Goal: Transaction & Acquisition: Download file/media

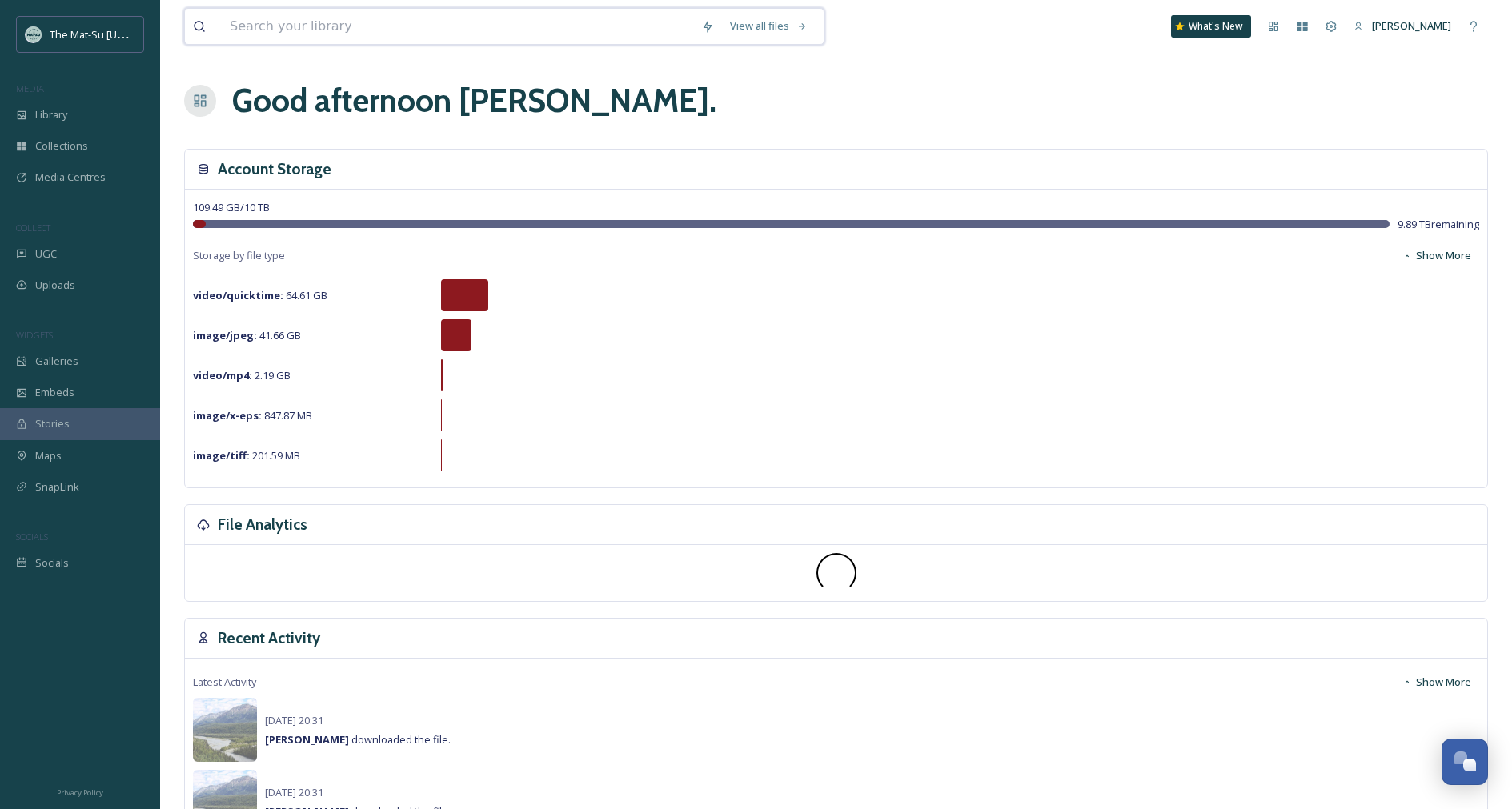
click at [396, 25] on input at bounding box center [457, 26] width 471 height 35
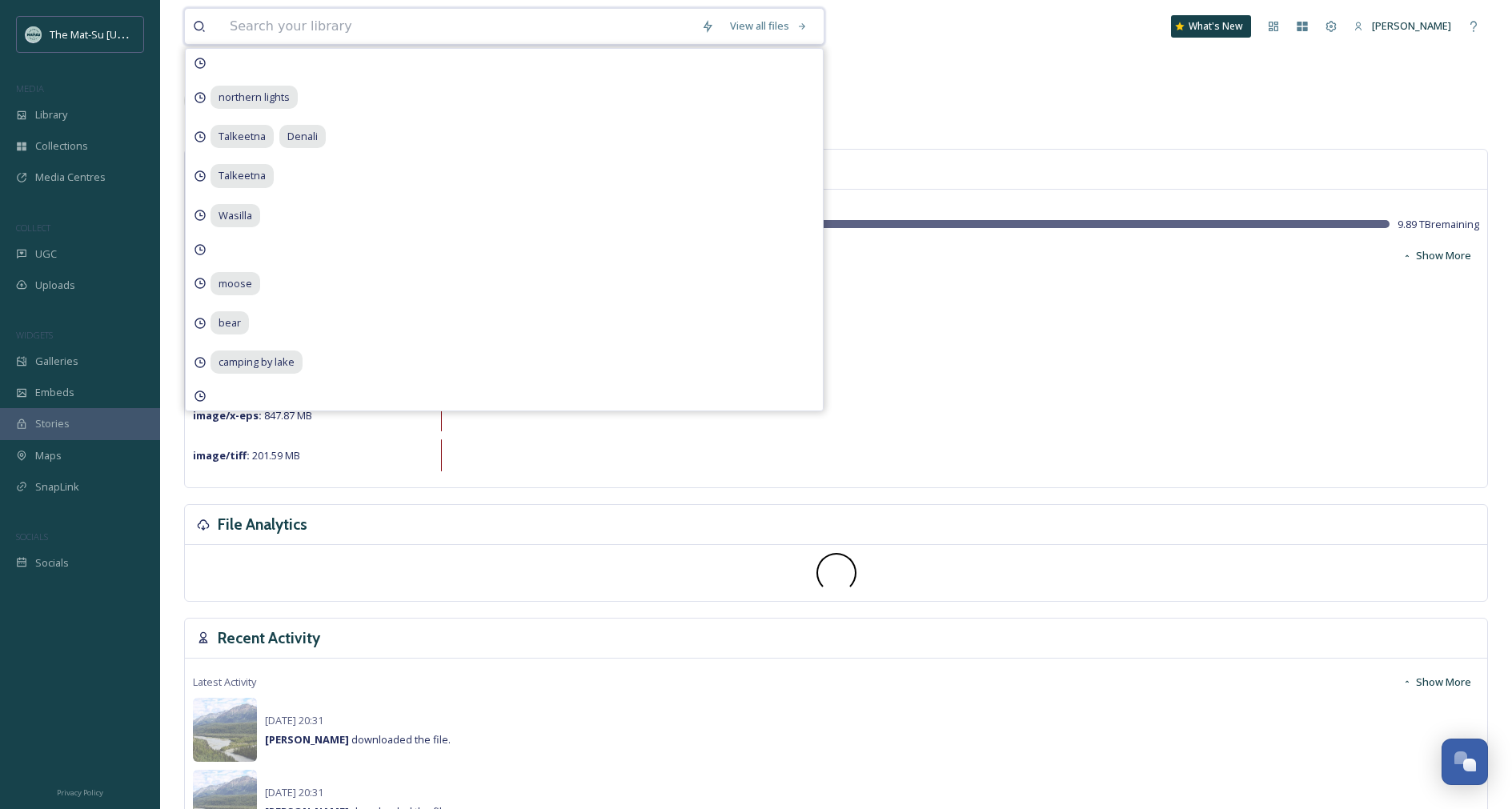
paste input "Chugach Mountain Range"
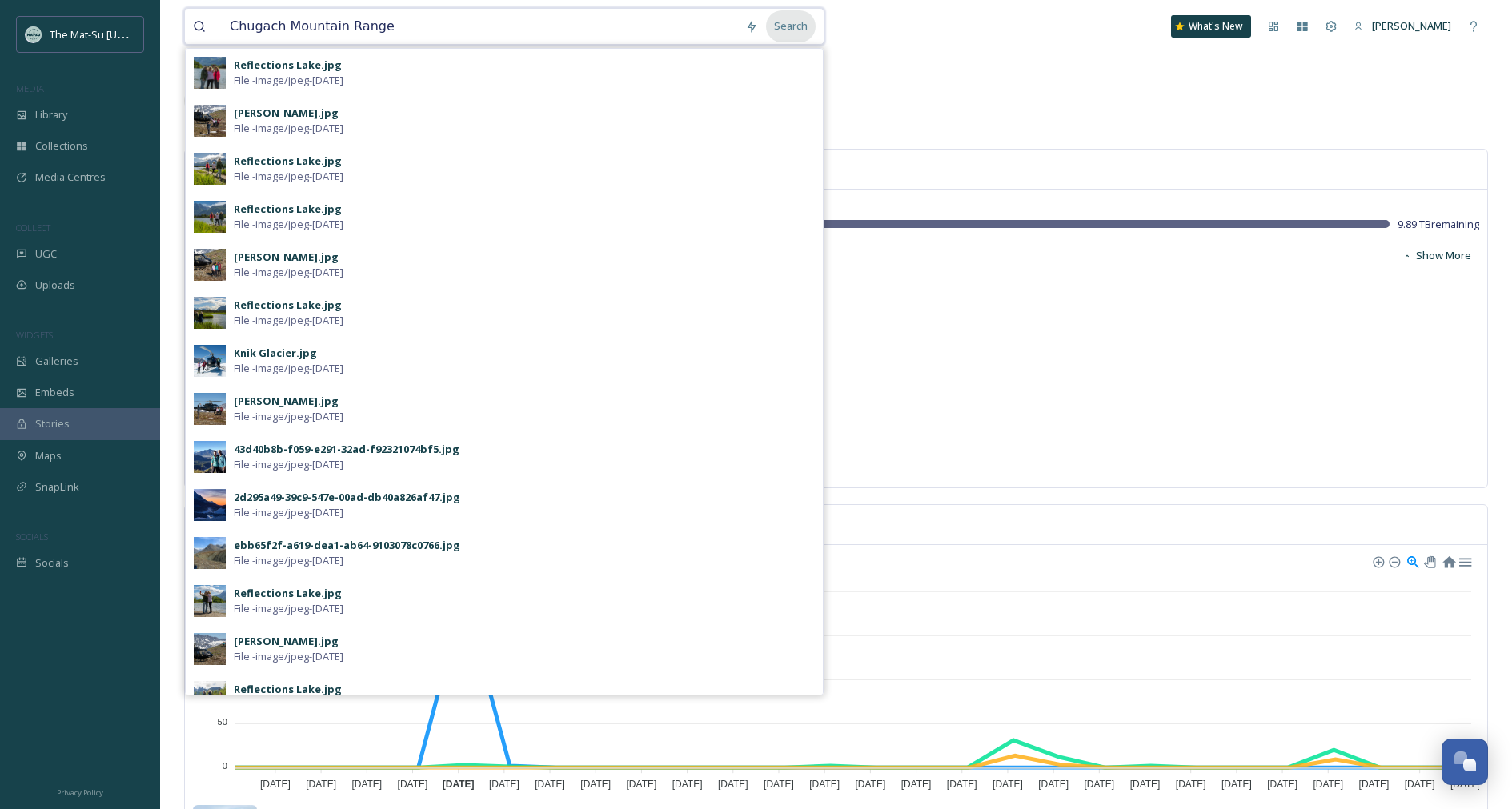
type input "Chugach Mountain Range"
click at [794, 28] on div "Search" at bounding box center [790, 25] width 50 height 31
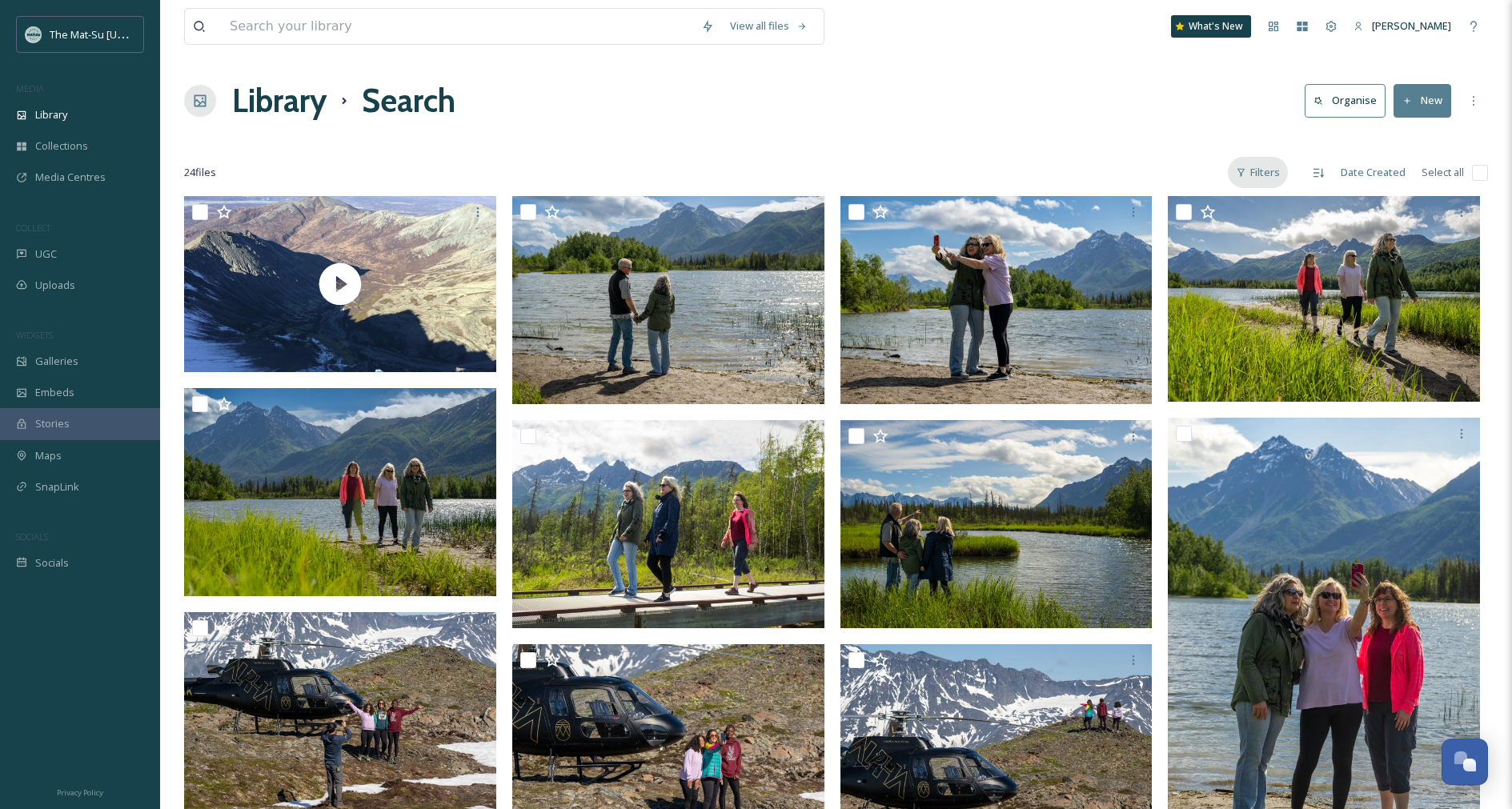
click at [1260, 181] on div "Filters" at bounding box center [1257, 172] width 60 height 31
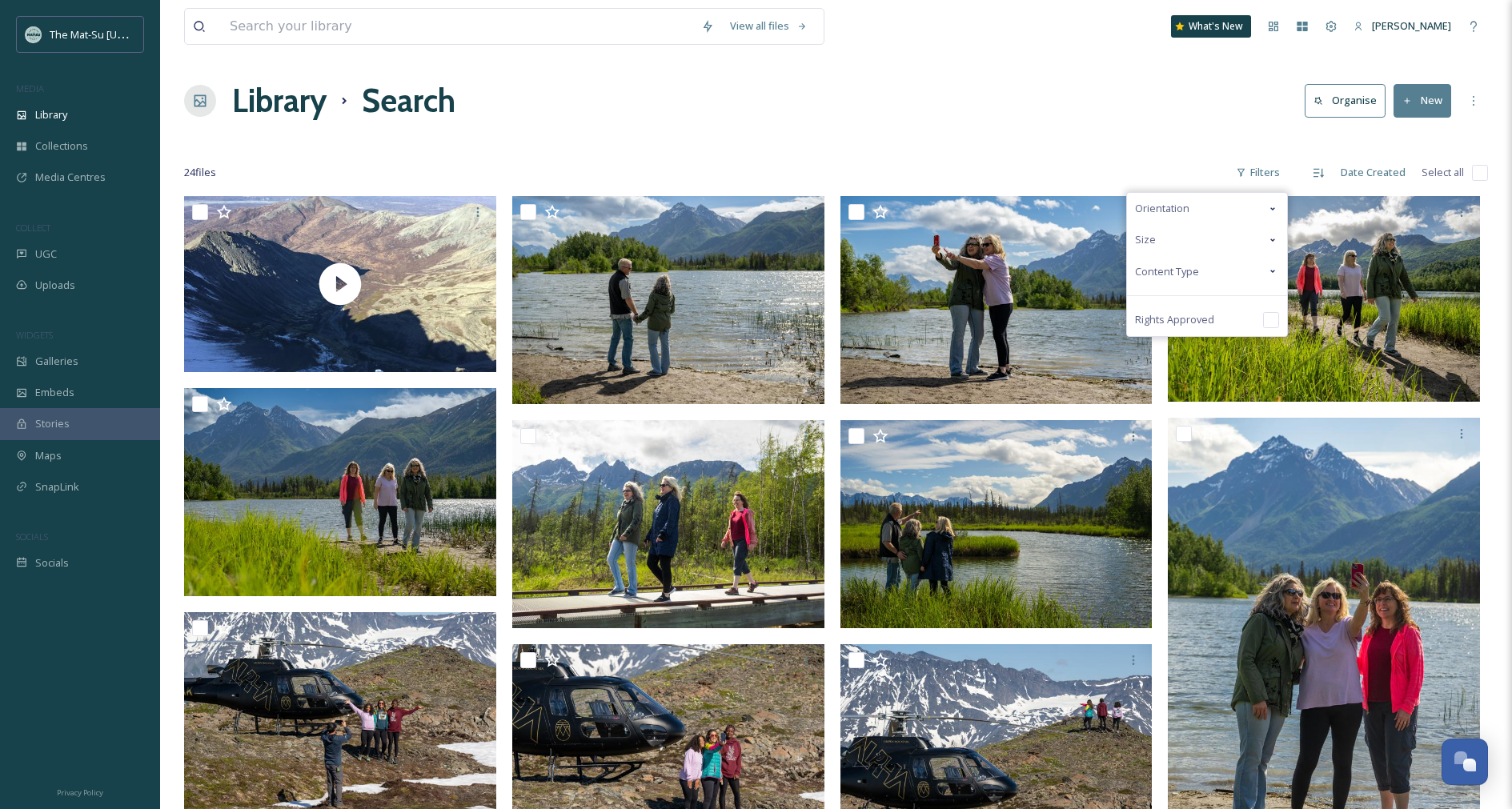
click at [1170, 267] on span "Content Type" at bounding box center [1166, 272] width 64 height 15
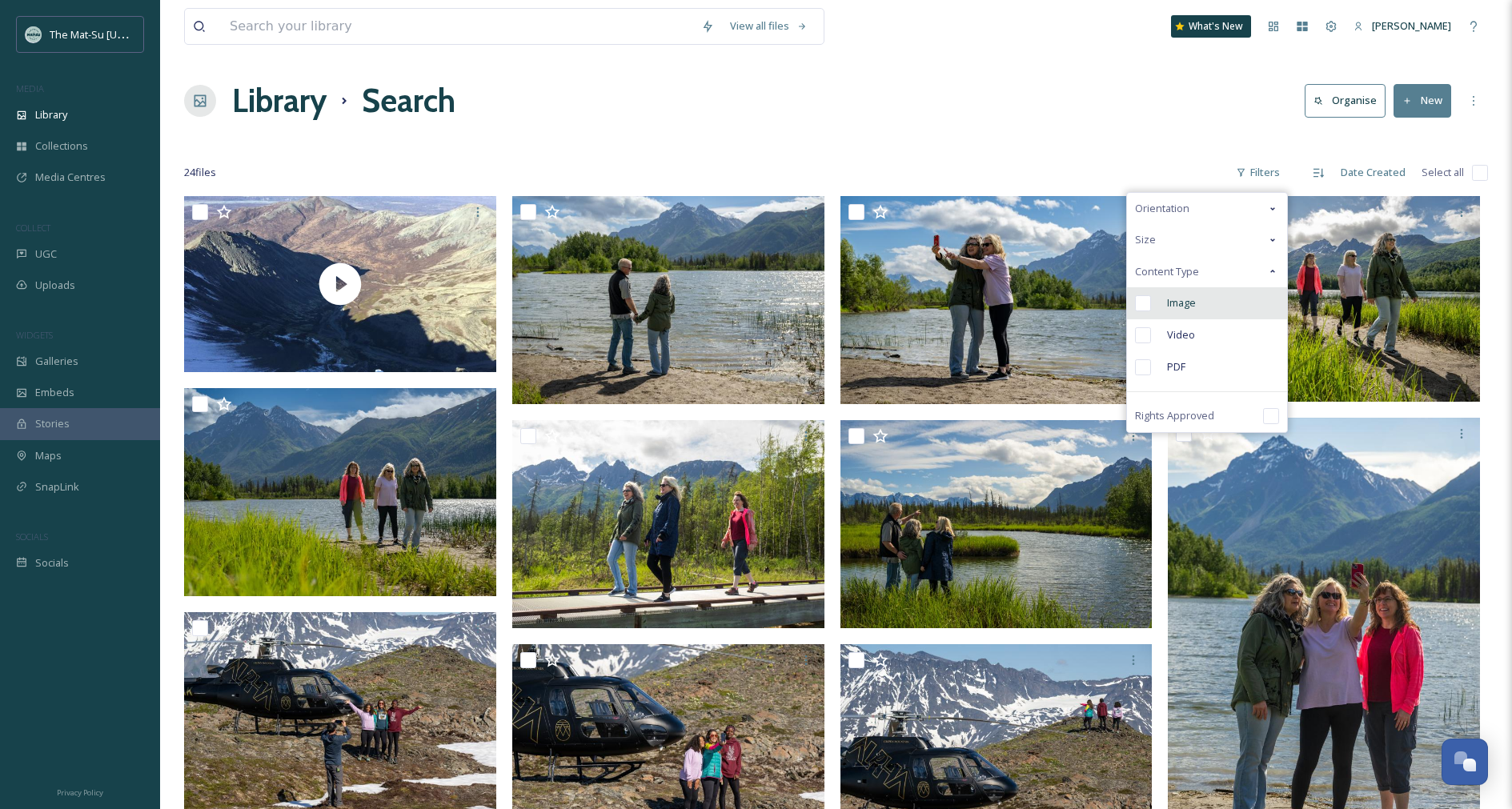
click at [1143, 303] on input "checkbox" at bounding box center [1142, 303] width 16 height 16
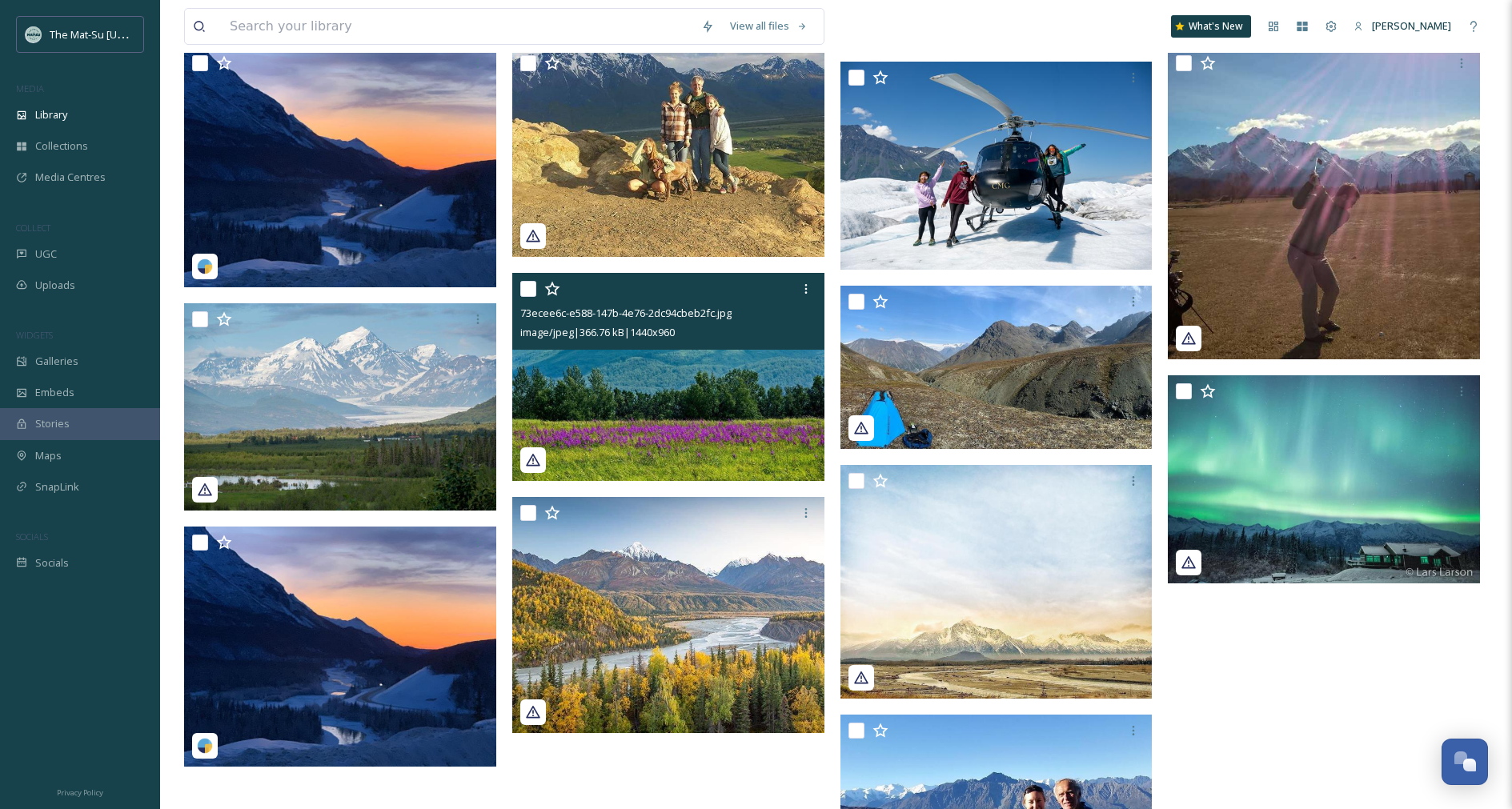
scroll to position [822, 0]
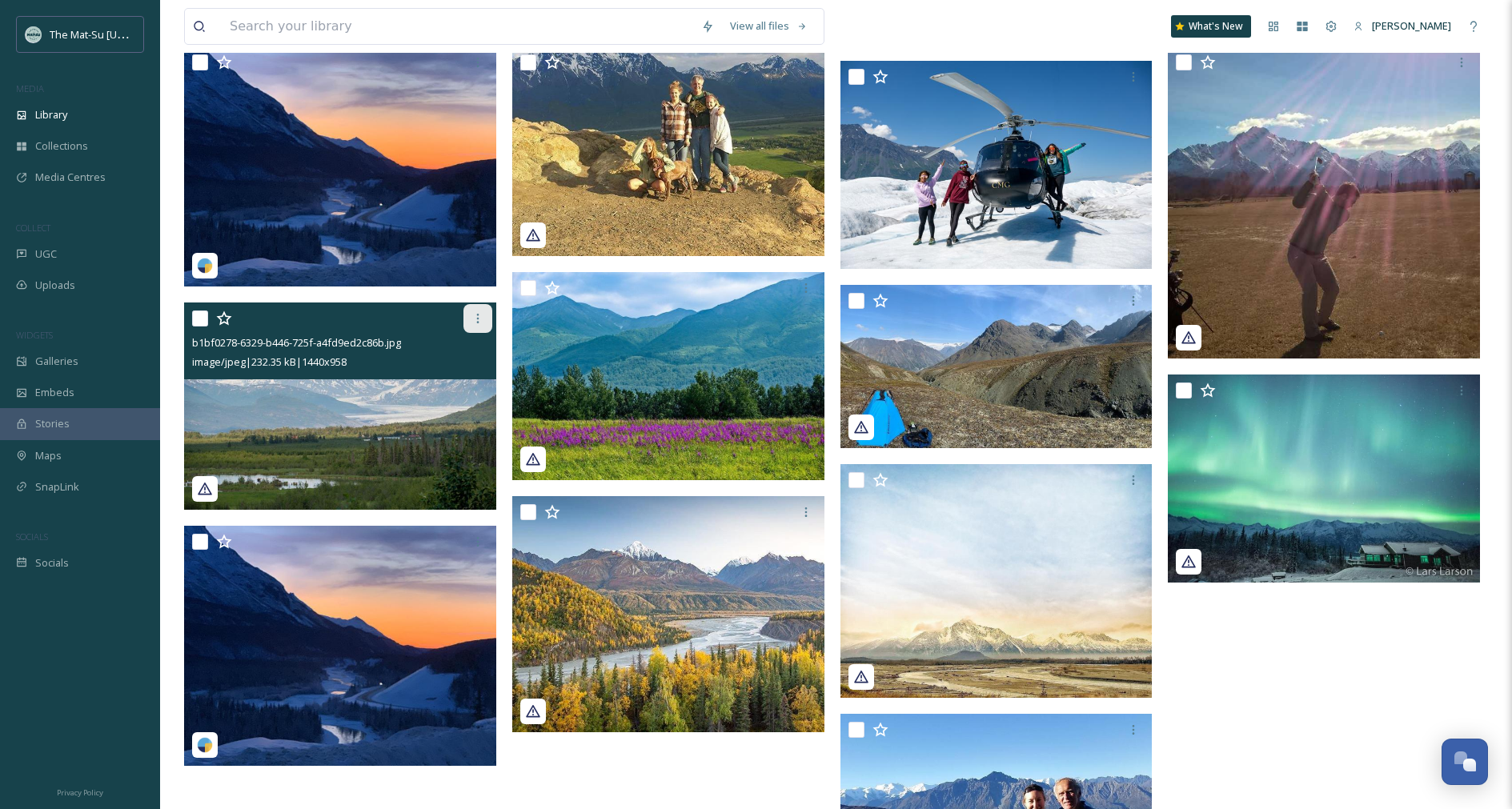
click at [474, 320] on icon at bounding box center [477, 318] width 13 height 13
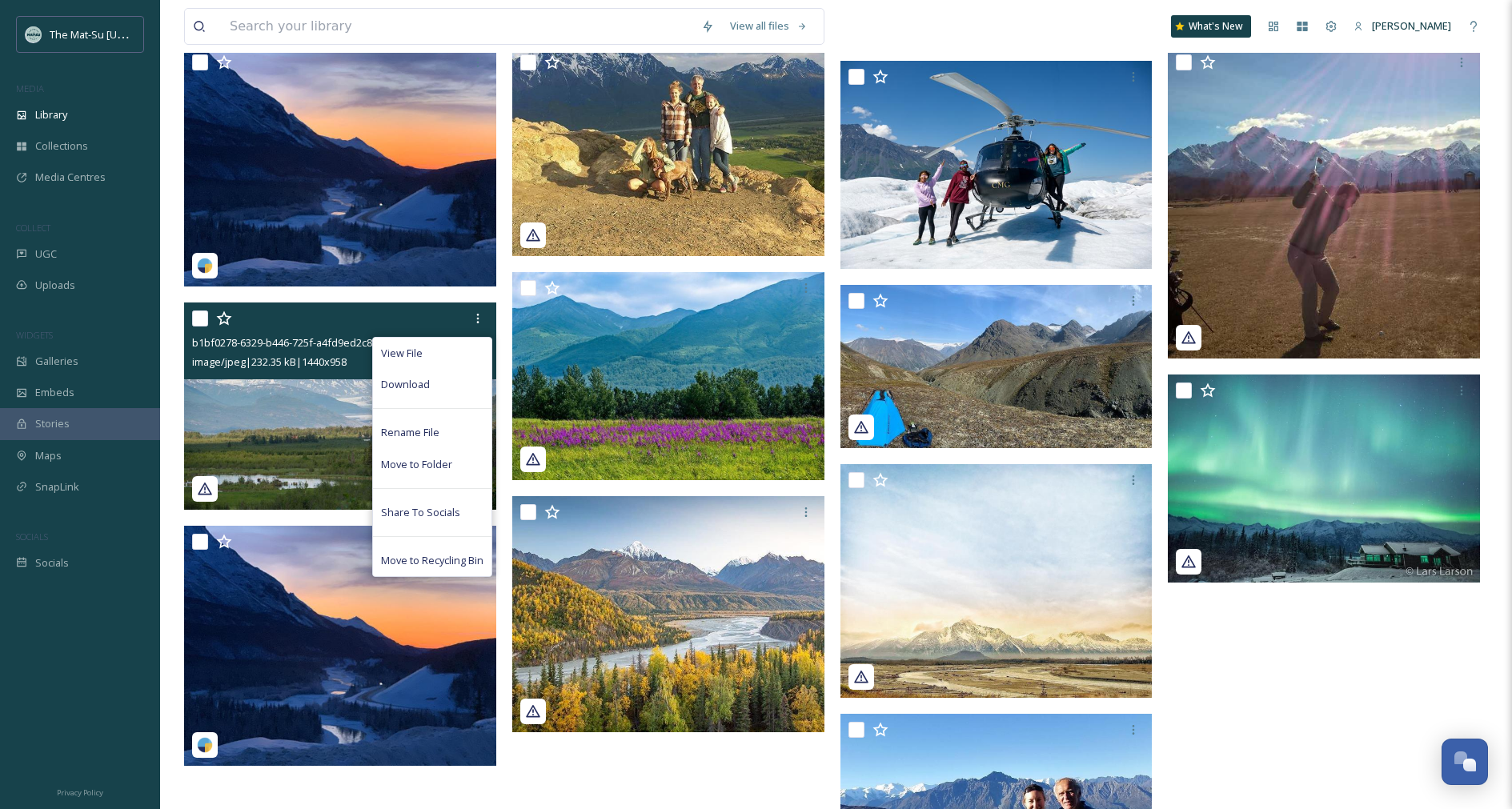
click at [416, 383] on span "Download" at bounding box center [405, 384] width 49 height 15
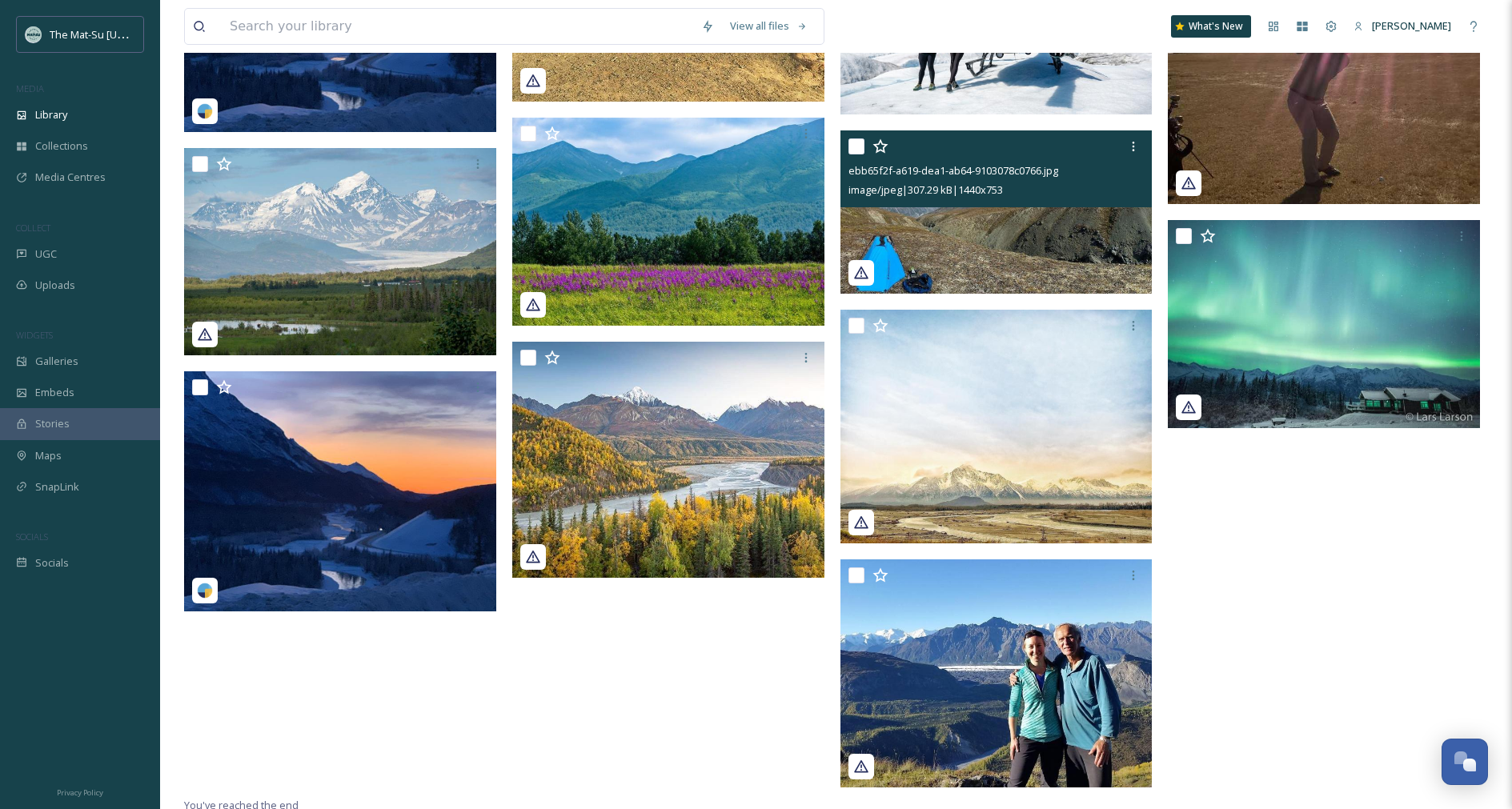
scroll to position [982, 0]
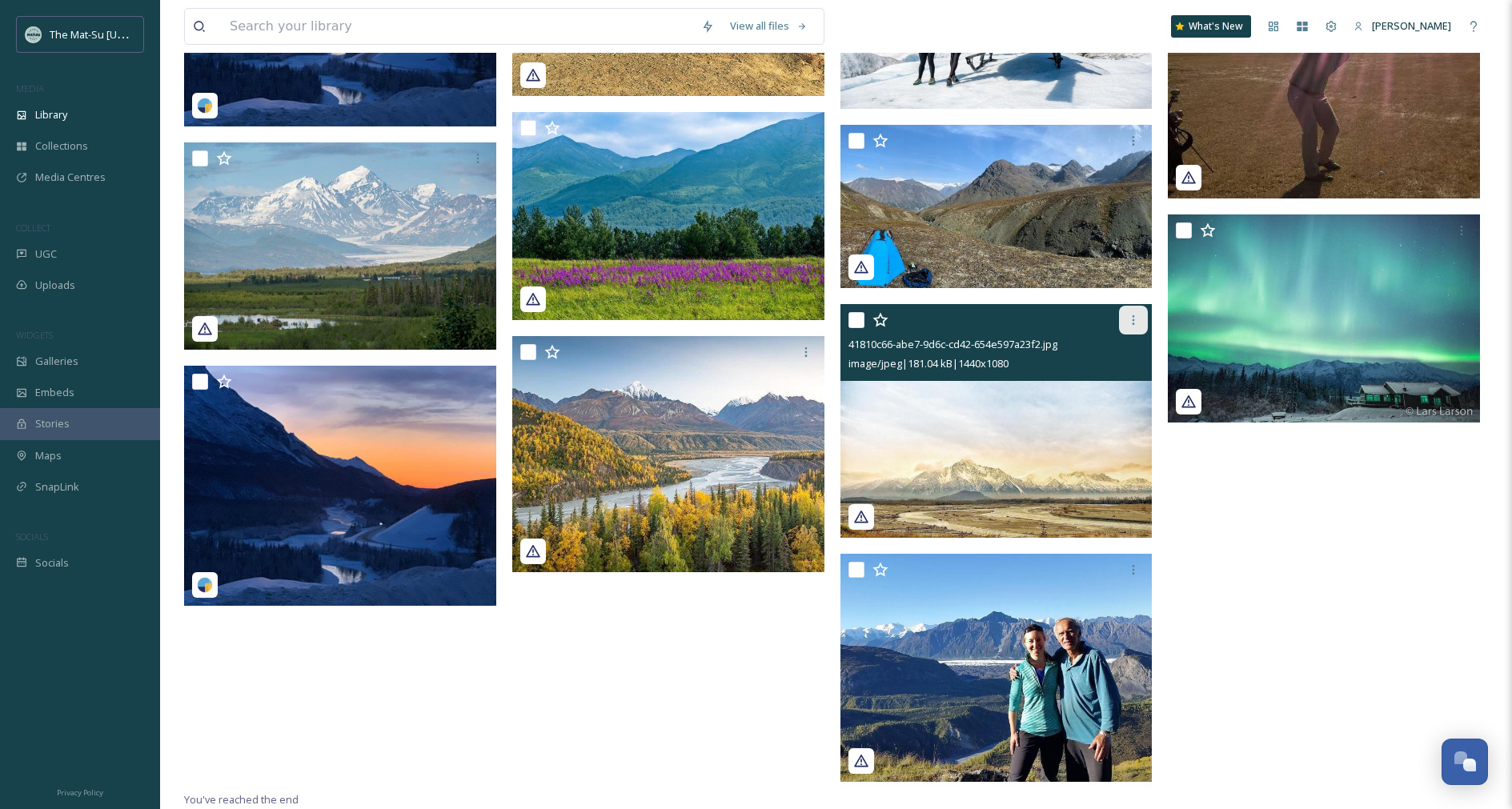
click at [1140, 322] on div at bounding box center [1133, 320] width 29 height 29
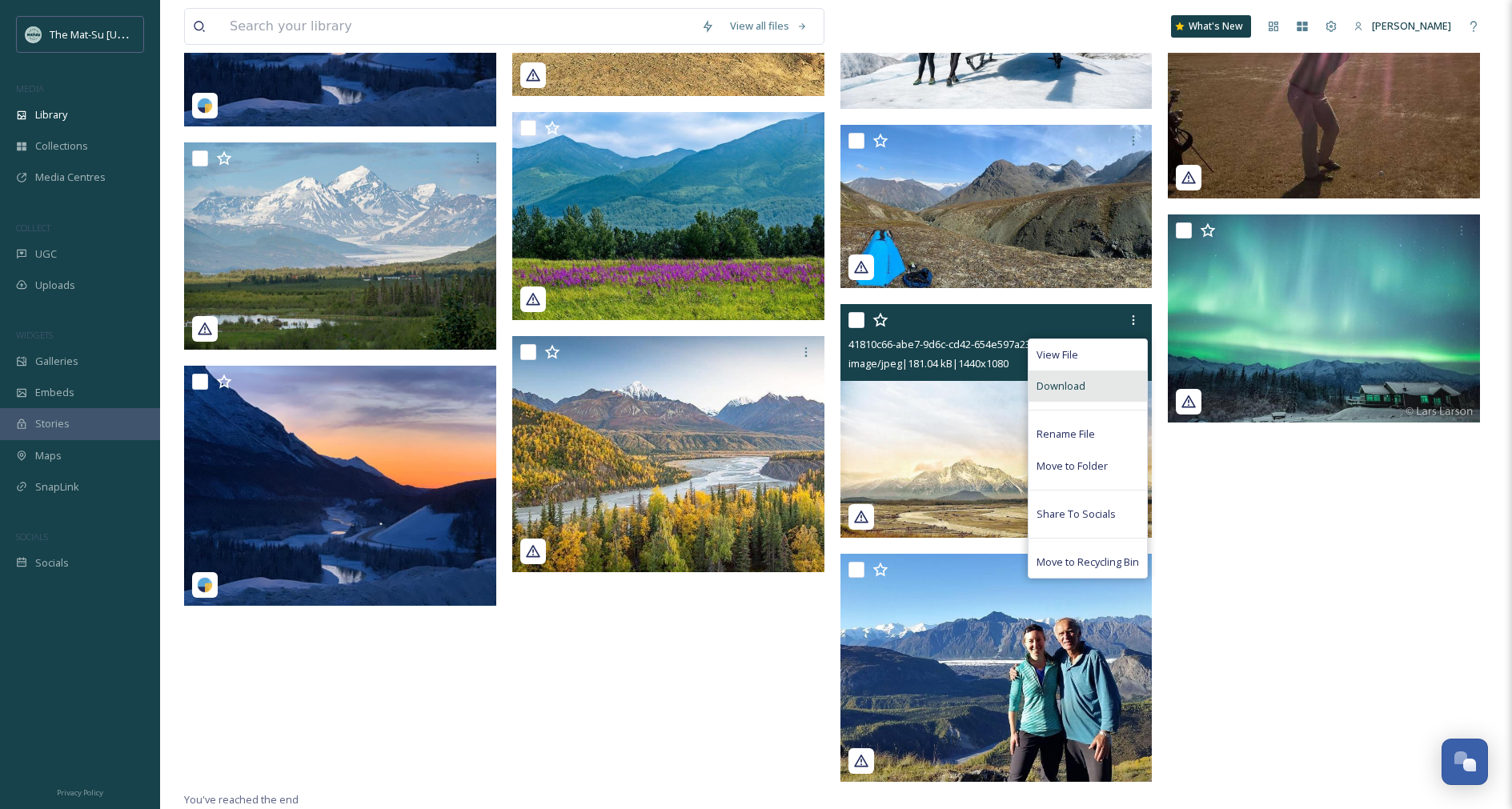
click at [1068, 380] on span "Download" at bounding box center [1060, 386] width 49 height 15
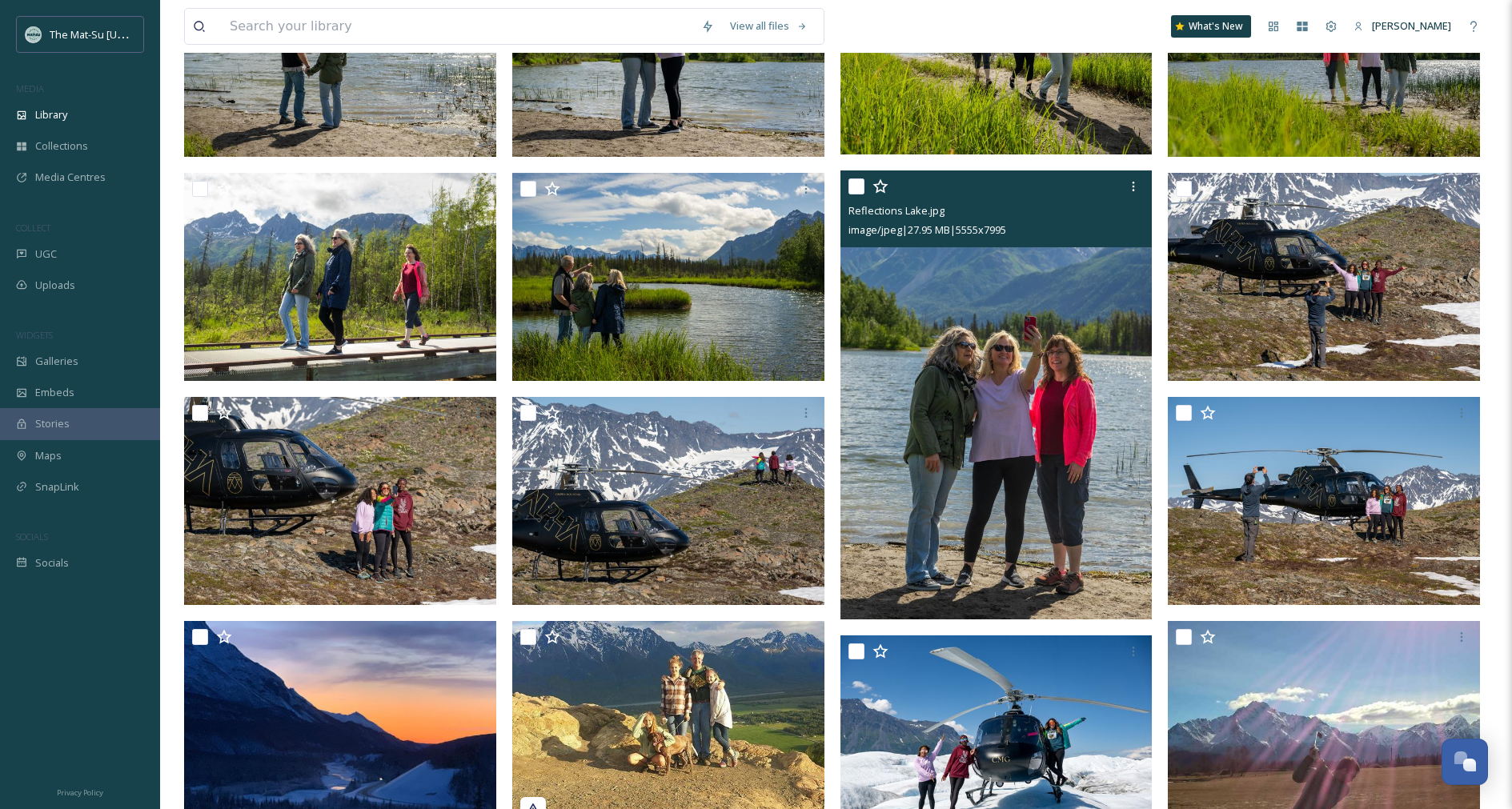
scroll to position [0, 0]
